Goal: Task Accomplishment & Management: Use online tool/utility

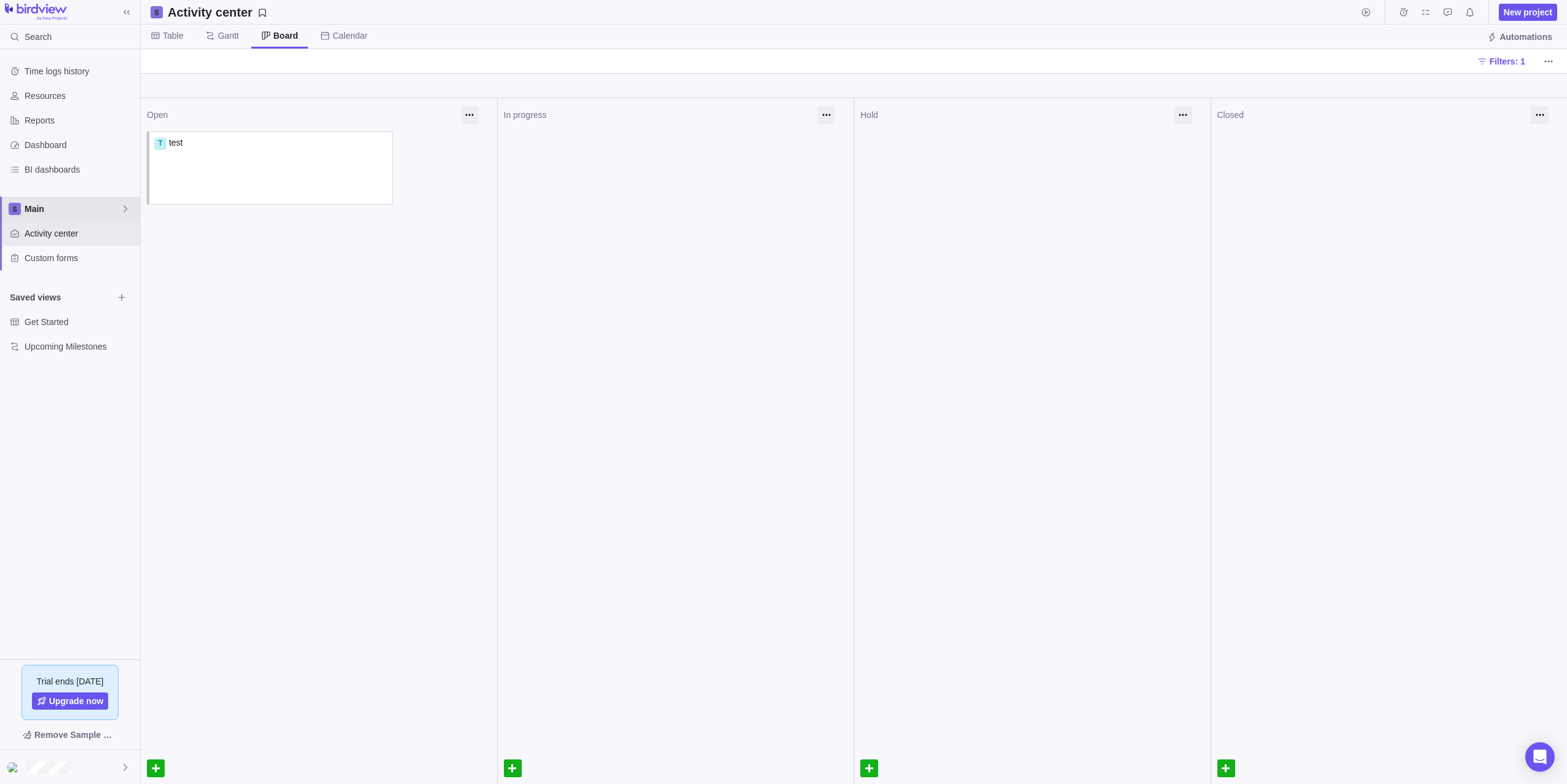
drag, startPoint x: 34, startPoint y: 202, endPoint x: 50, endPoint y: 216, distance: 21.3
click at [34, 202] on div "Main" at bounding box center [70, 209] width 140 height 25
click at [80, 279] on span "Oldendorff Portfolio" at bounding box center [70, 281] width 75 height 12
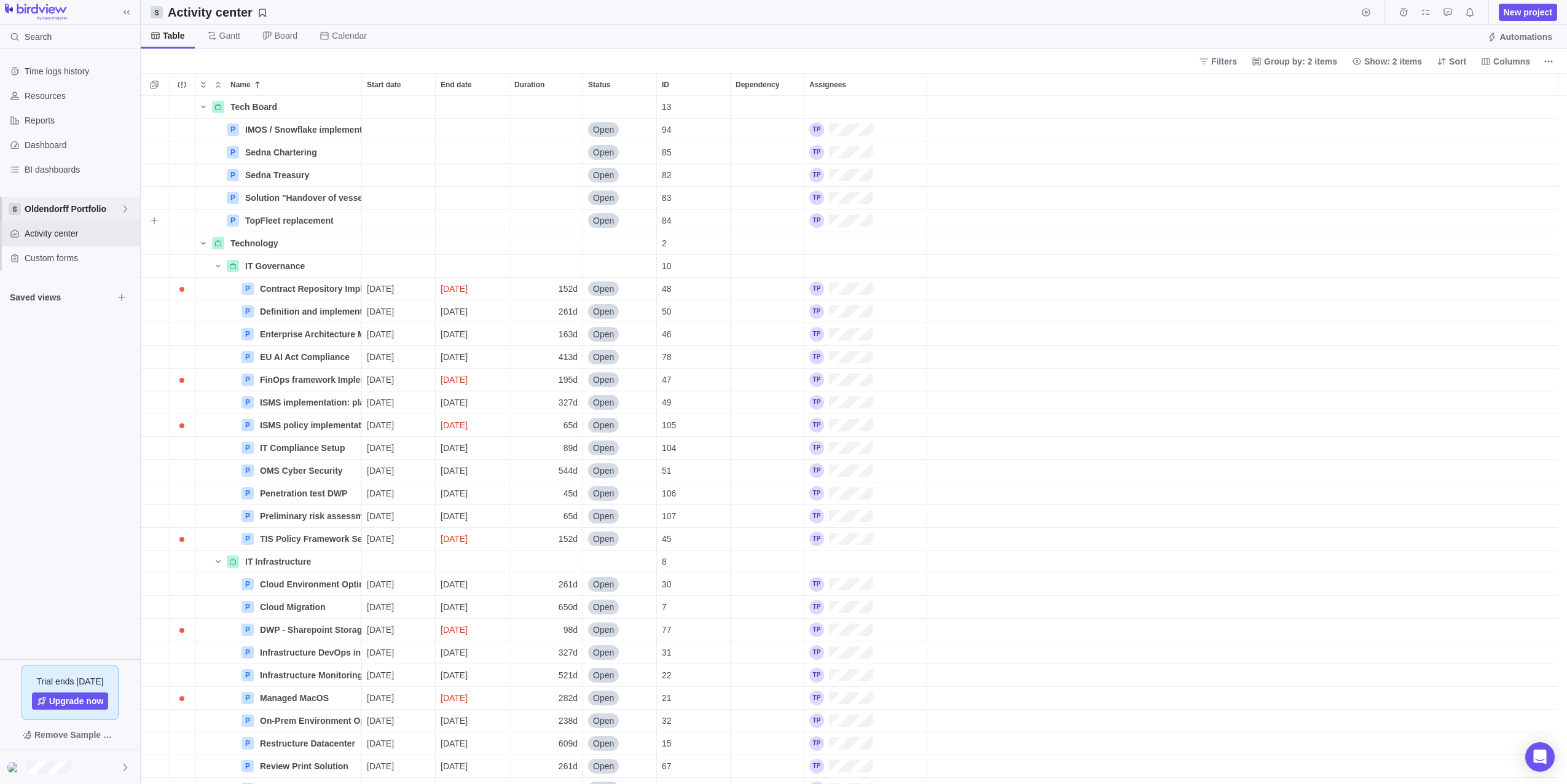
scroll to position [678, 1417]
click at [1511, 58] on span "Columns" at bounding box center [1511, 61] width 36 height 12
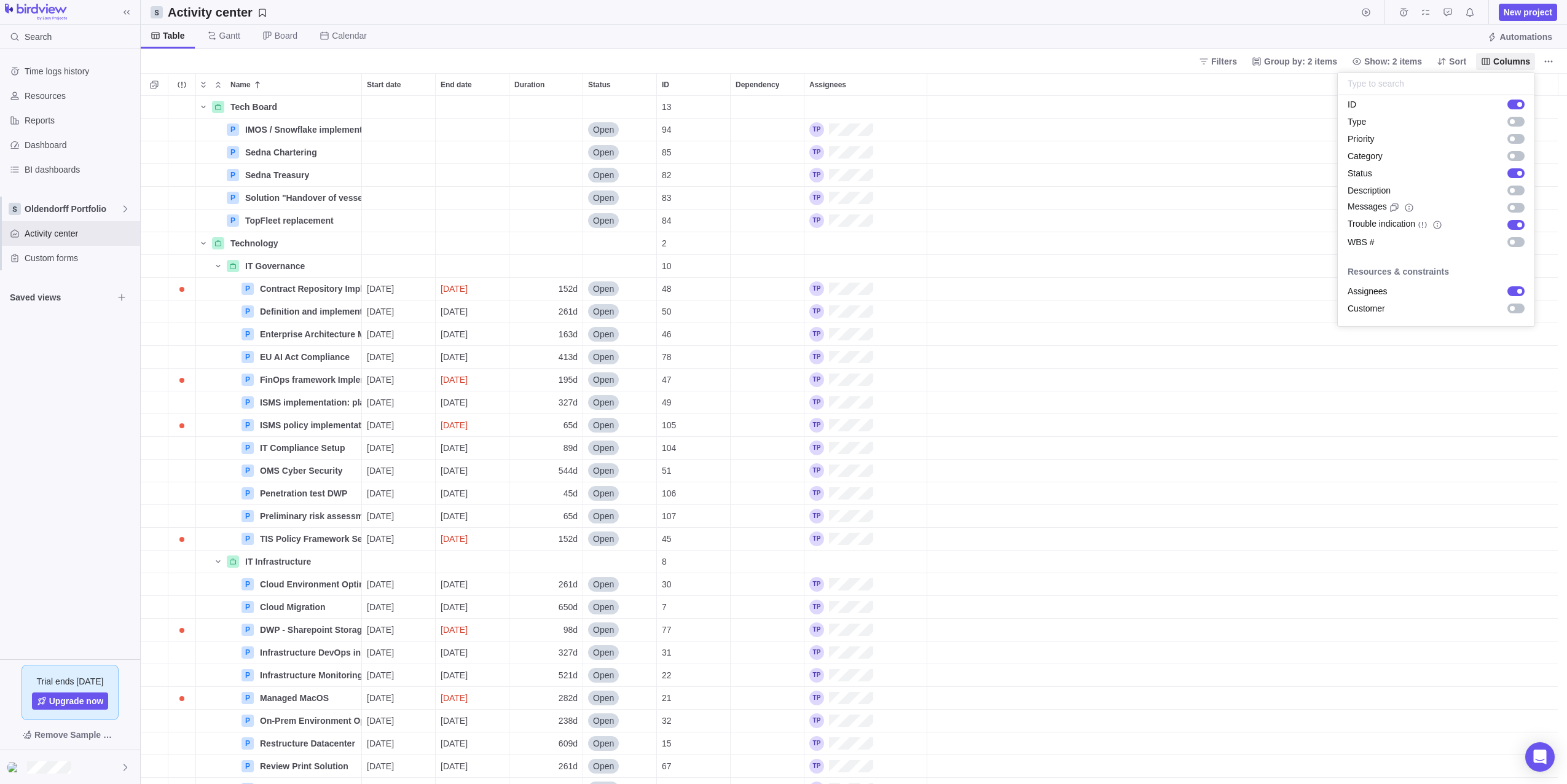
scroll to position [0, 0]
click at [123, 207] on body "Search Time logs history Resources Reports Dashboard BI dashboards Oldendorff P…" at bounding box center [784, 392] width 1567 height 784
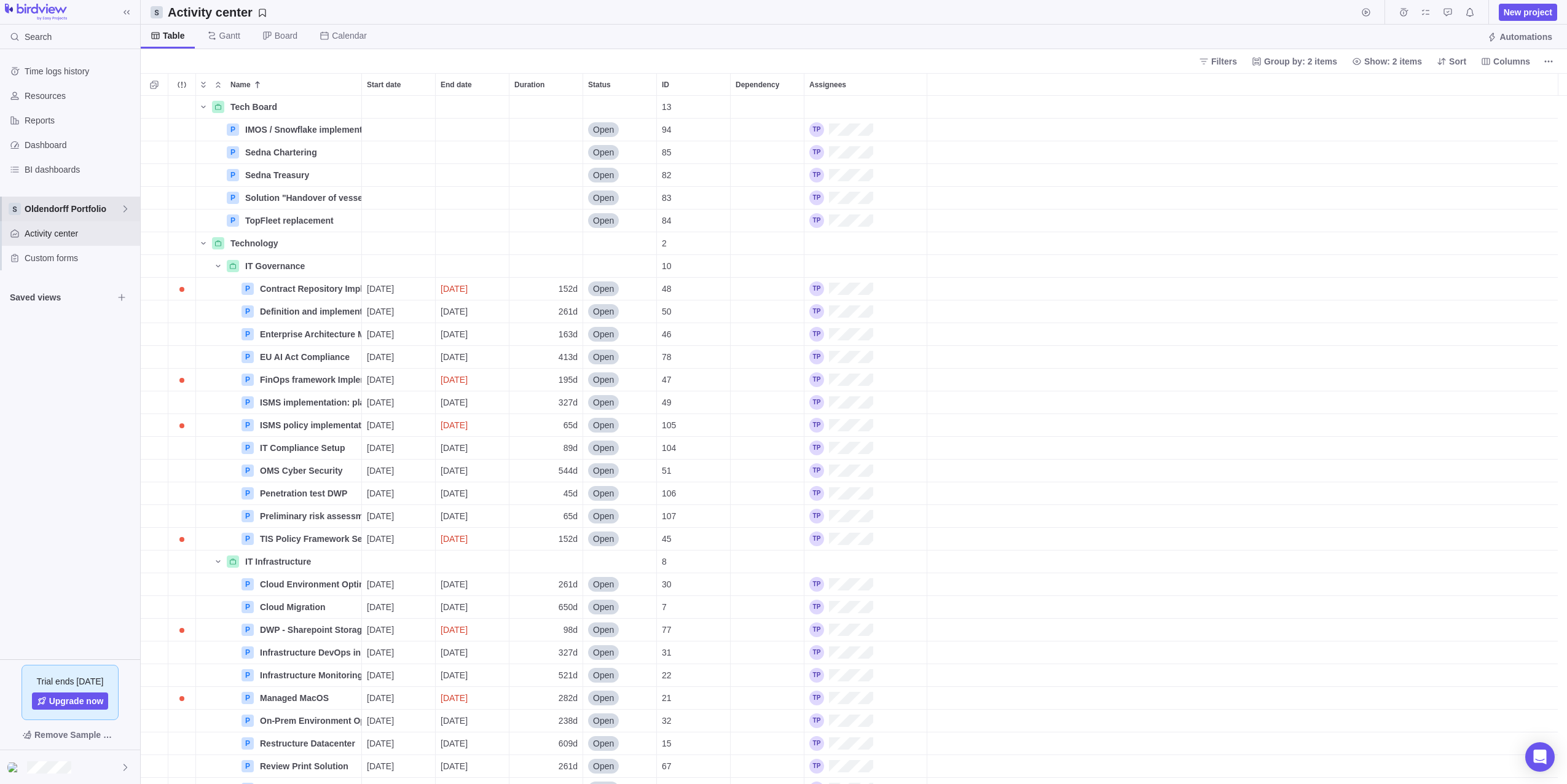
click at [124, 209] on icon at bounding box center [125, 209] width 10 height 10
click at [114, 284] on icon "Edit space settings" at bounding box center [116, 281] width 10 height 10
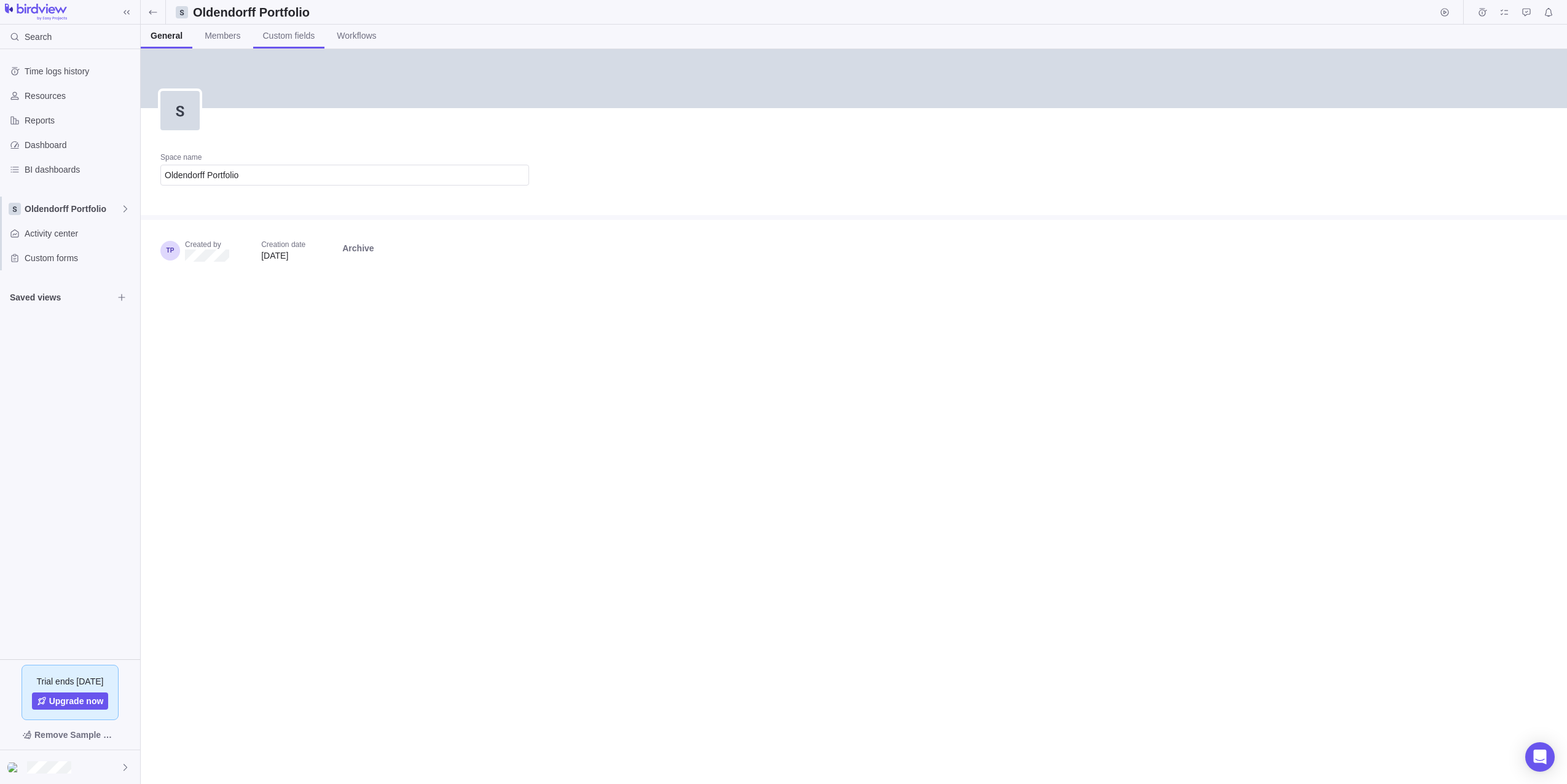
click at [295, 38] on span "Custom fields" at bounding box center [289, 35] width 52 height 12
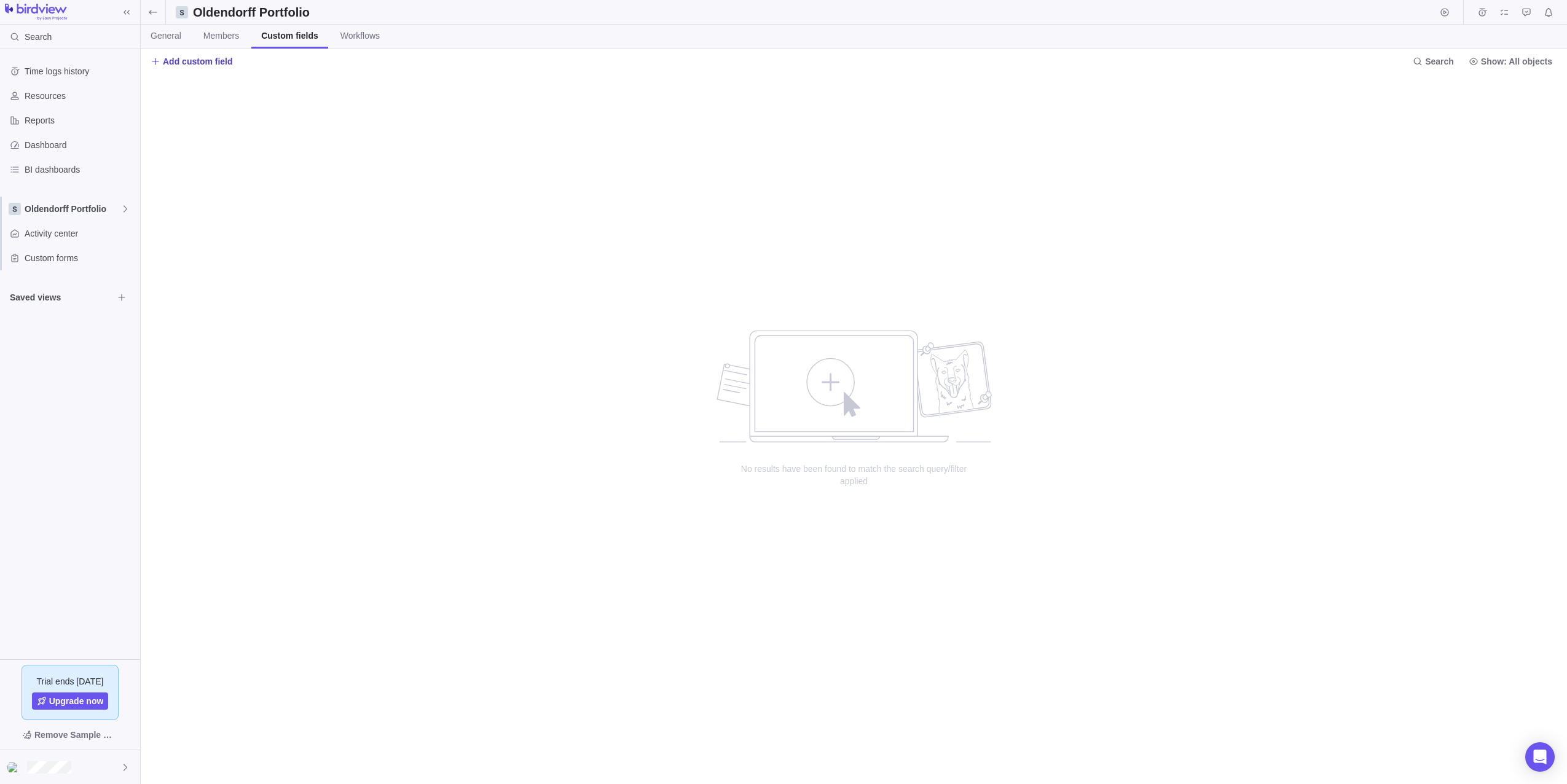
click at [200, 67] on span "Add custom field" at bounding box center [198, 61] width 70 height 12
click at [251, 87] on input "text" at bounding box center [273, 84] width 244 height 22
type input "Tech board relevant"
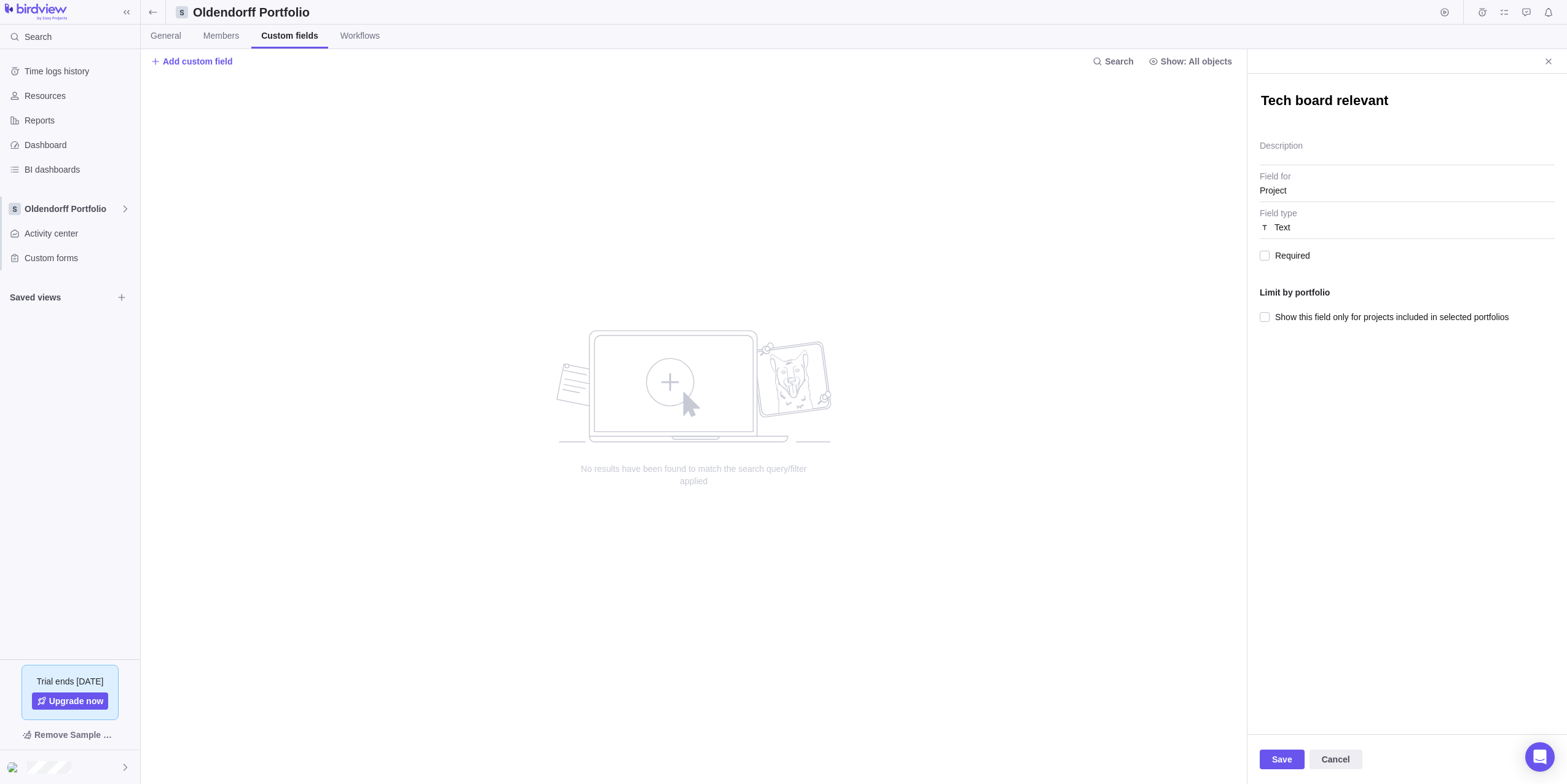
type textarea "x"
click at [1319, 226] on div "Text" at bounding box center [1408, 227] width 295 height 22
click at [1337, 328] on span "Checkbox (yes/no)" at bounding box center [1320, 323] width 72 height 12
